Goal: Find specific page/section: Find specific page/section

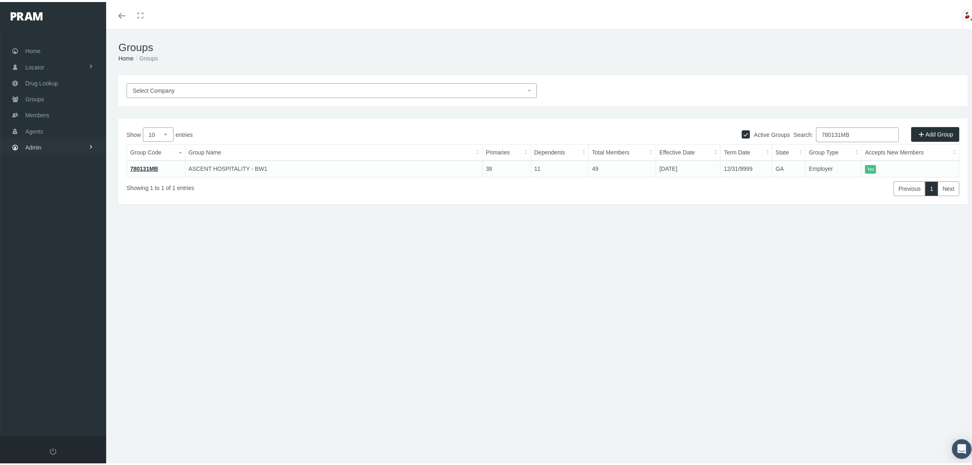
click at [66, 149] on link "Admin" at bounding box center [53, 145] width 106 height 16
click at [58, 338] on link "Settings" at bounding box center [53, 343] width 106 height 14
click at [58, 370] on span "State Allowable Settings" at bounding box center [62, 375] width 61 height 14
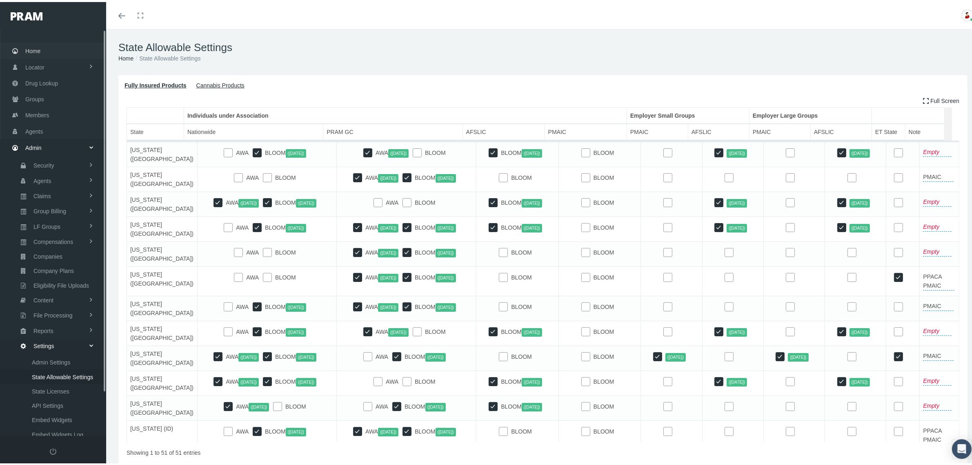
click at [45, 47] on link "Home" at bounding box center [53, 49] width 106 height 16
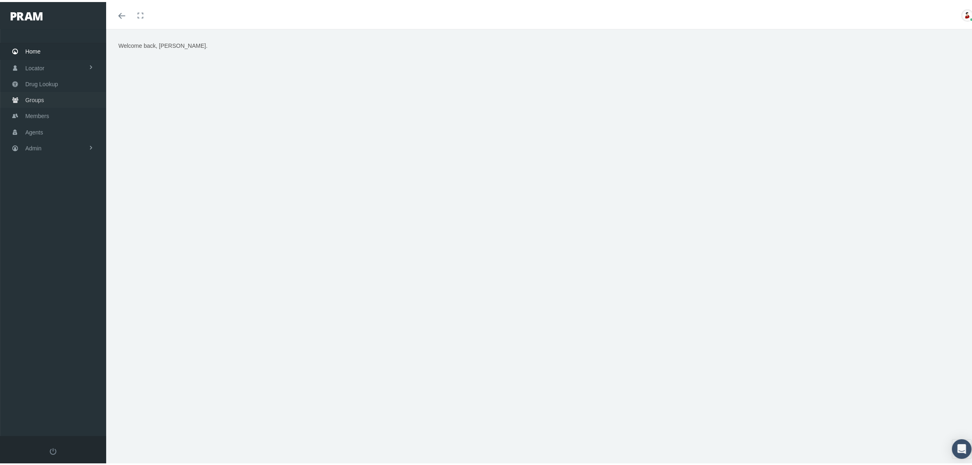
click at [49, 96] on link "Groups" at bounding box center [53, 98] width 106 height 16
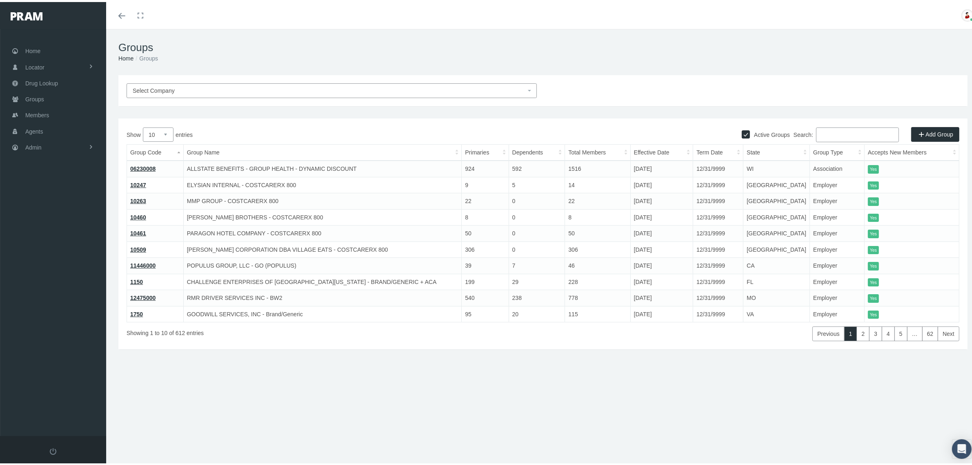
click at [842, 138] on input "Search:" at bounding box center [857, 132] width 83 height 15
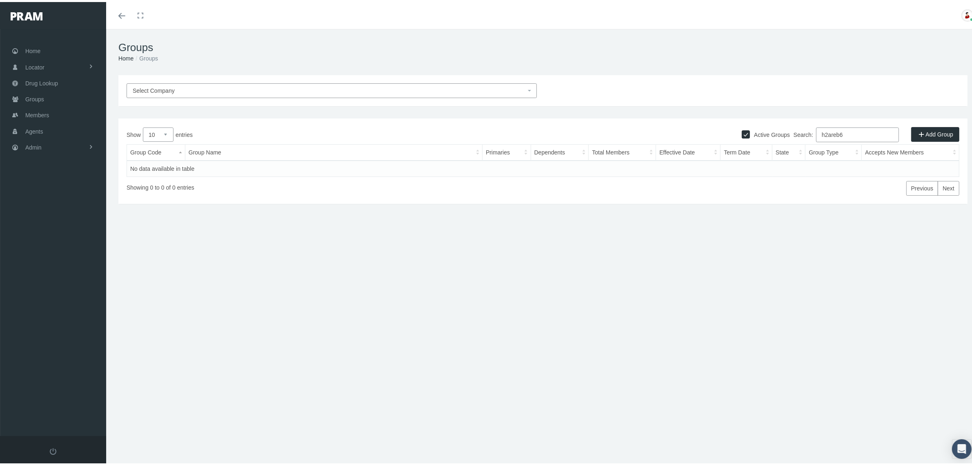
type input "h2areb6"
click at [742, 131] on input "Active Groups" at bounding box center [746, 131] width 8 height 8
checkbox input "false"
click at [849, 132] on input "h2areb6" at bounding box center [857, 132] width 83 height 15
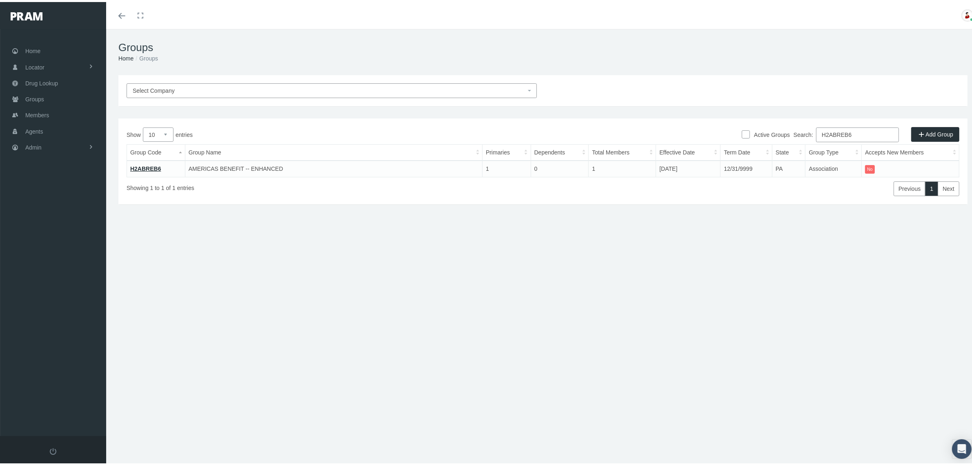
type input "H2ABREB6"
click at [147, 165] on link "H2ABREB6" at bounding box center [145, 166] width 31 height 7
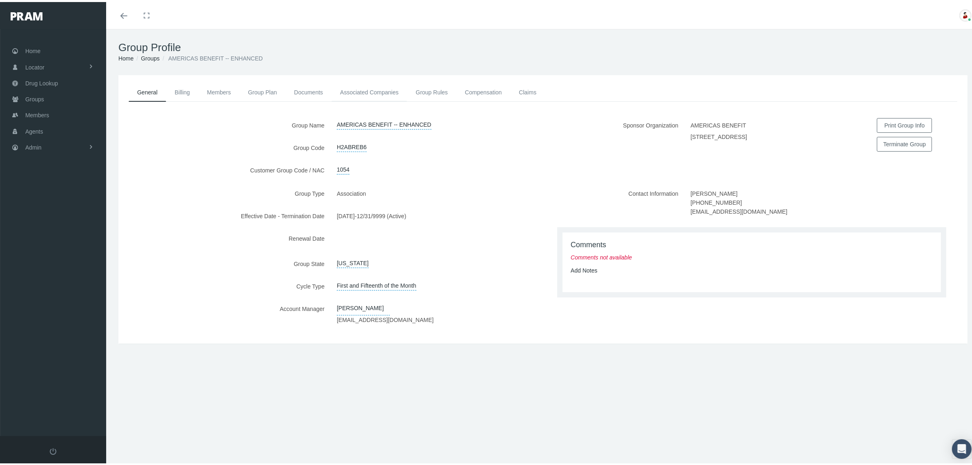
click at [375, 88] on link "Associated Companies" at bounding box center [370, 90] width 76 height 18
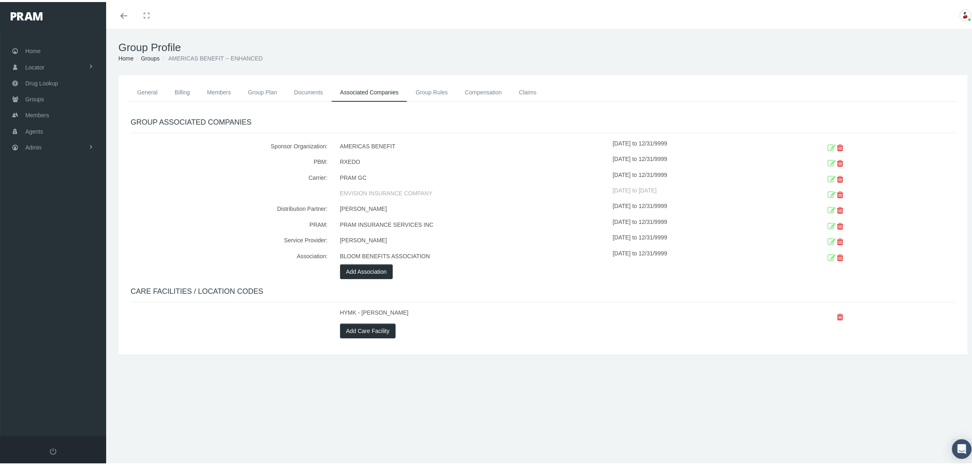
click at [464, 56] on ol "Home Groups AMERICAS BENEFIT -- ENHANCED" at bounding box center [542, 56] width 849 height 9
click at [580, 278] on div "GROUP ASSOCIATED COMPANIES Sponsor Organization: AMERICAS BENEFIT [DATE] to 12/…" at bounding box center [543, 226] width 825 height 220
click at [583, 56] on ol "Home Groups AMERICAS BENEFIT -- ENHANCED" at bounding box center [542, 56] width 849 height 9
click at [640, 308] on div at bounding box center [696, 314] width 167 height 16
click at [42, 98] on span "Groups" at bounding box center [34, 97] width 19 height 16
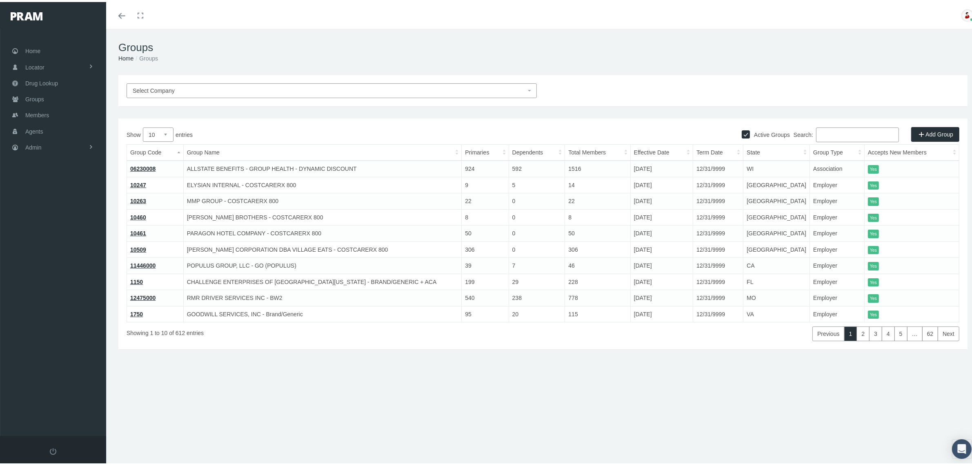
click at [865, 137] on input "Search:" at bounding box center [857, 132] width 83 height 15
paste input "BNRPADCRX"
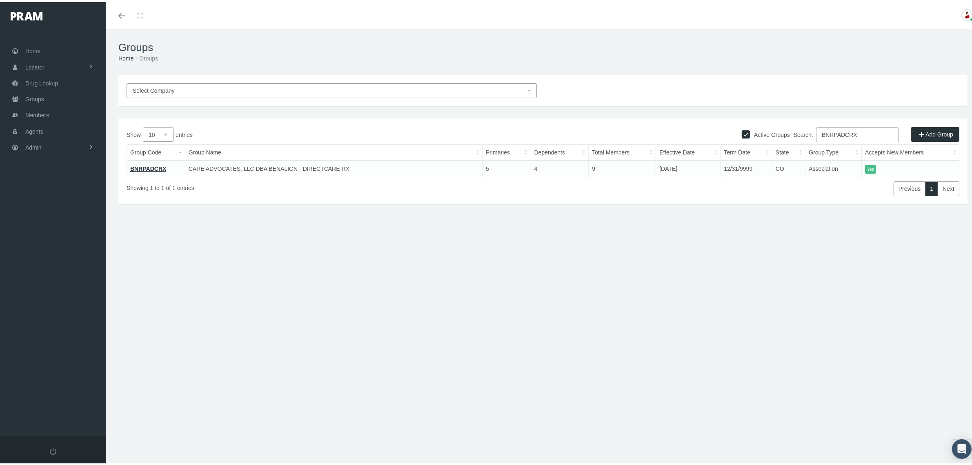
type input "BNRPADCRX"
click at [152, 167] on link "BNRPADCRX" at bounding box center [148, 166] width 36 height 7
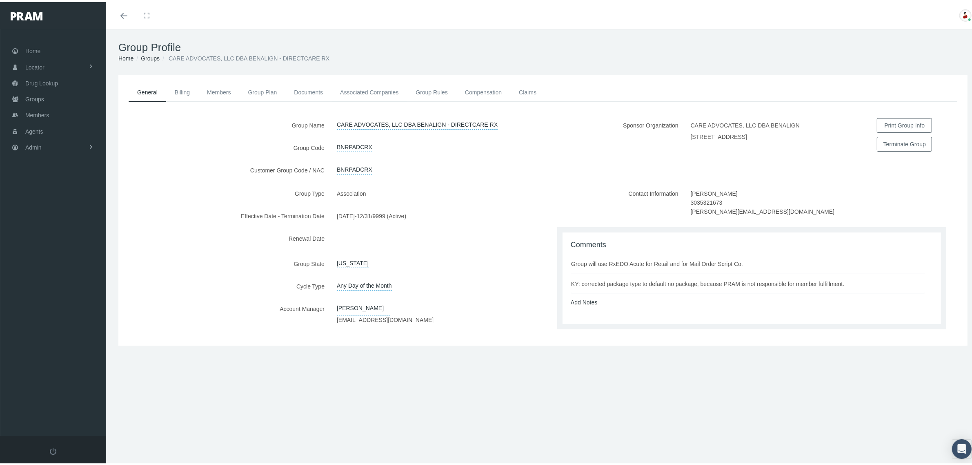
click at [363, 88] on link "Associated Companies" at bounding box center [370, 90] width 76 height 18
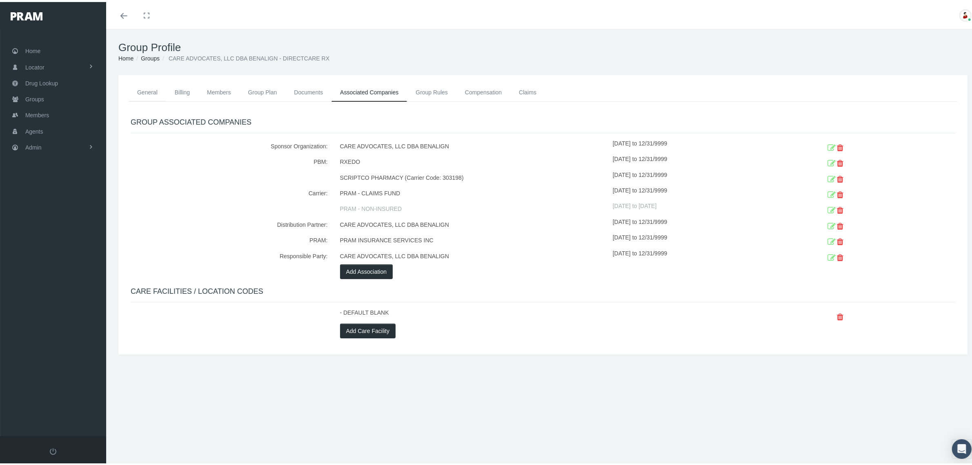
click at [151, 86] on link "General" at bounding box center [148, 90] width 38 height 18
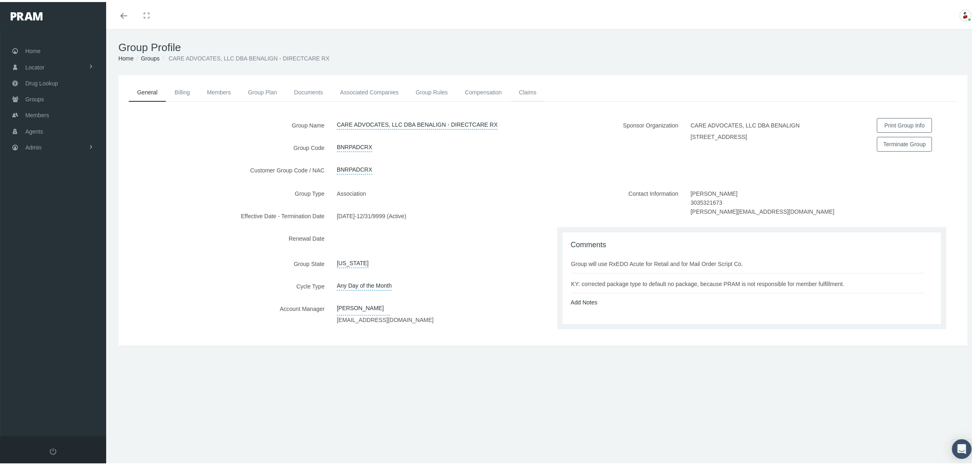
click at [530, 91] on link "Claims" at bounding box center [528, 90] width 35 height 18
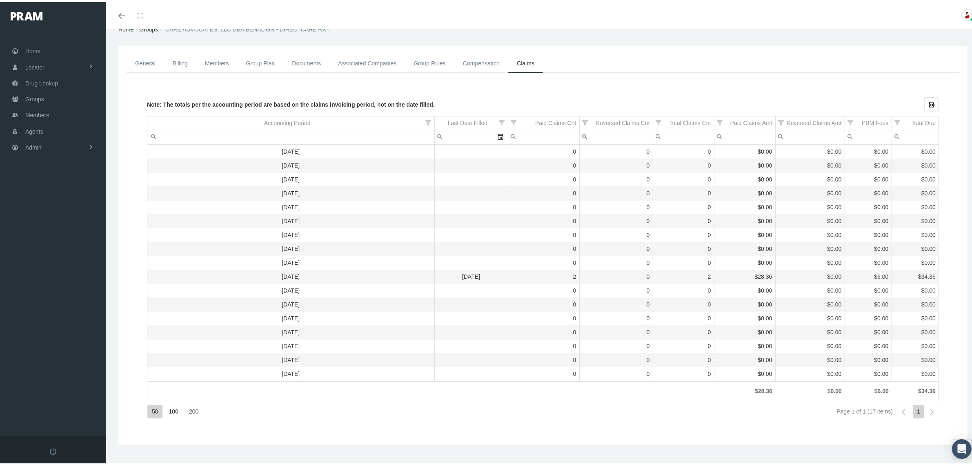
scroll to position [43, 0]
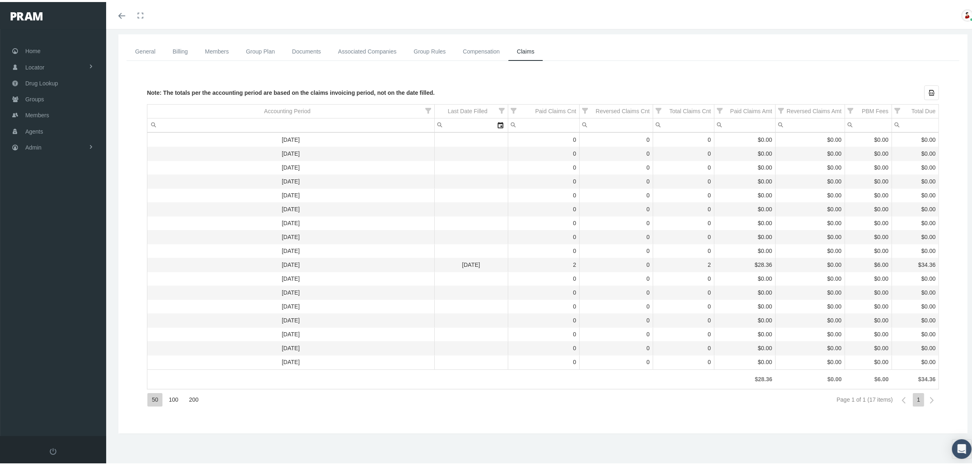
click at [573, 33] on div "General Billing Members Group Plan Documents Associated Companies Enrollment Hi…" at bounding box center [542, 231] width 849 height 399
